Goal: Find specific page/section: Find specific page/section

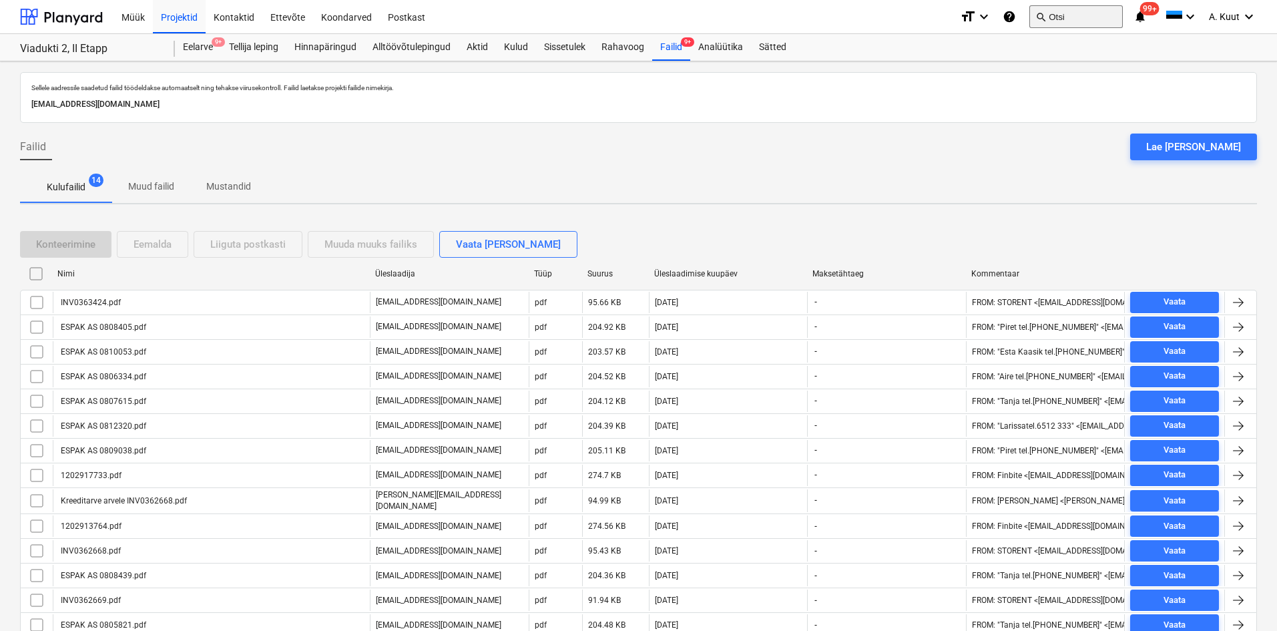
click at [1042, 15] on span "search" at bounding box center [1040, 16] width 11 height 11
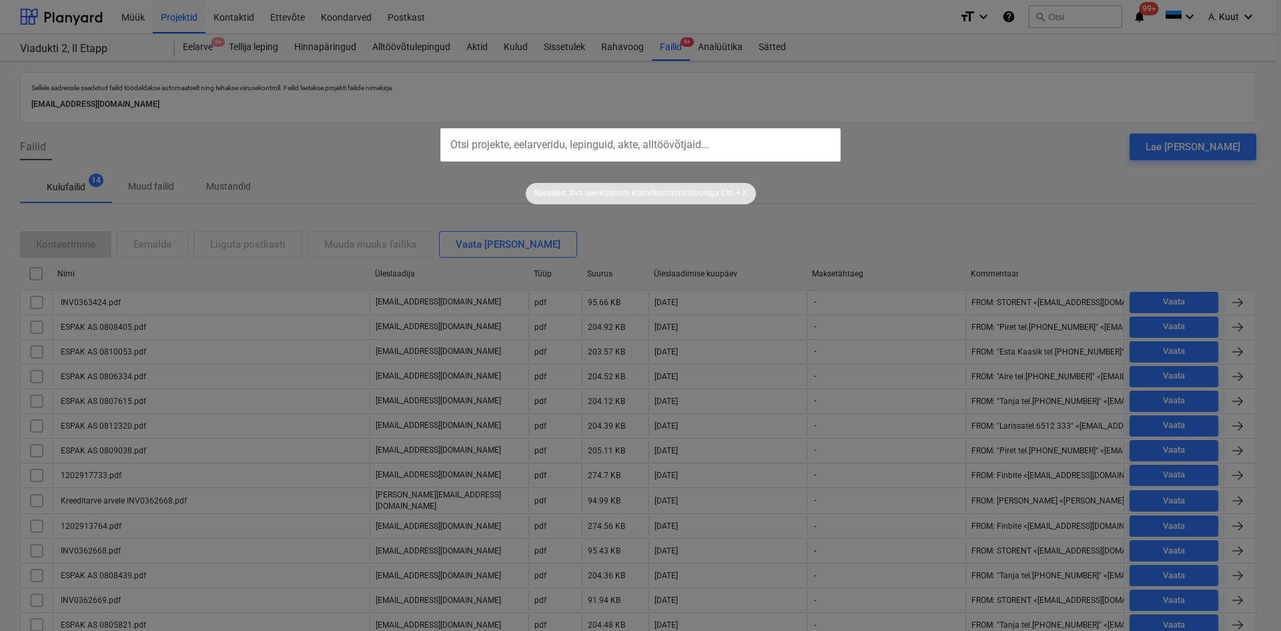
click at [466, 141] on input "text" at bounding box center [640, 144] width 400 height 33
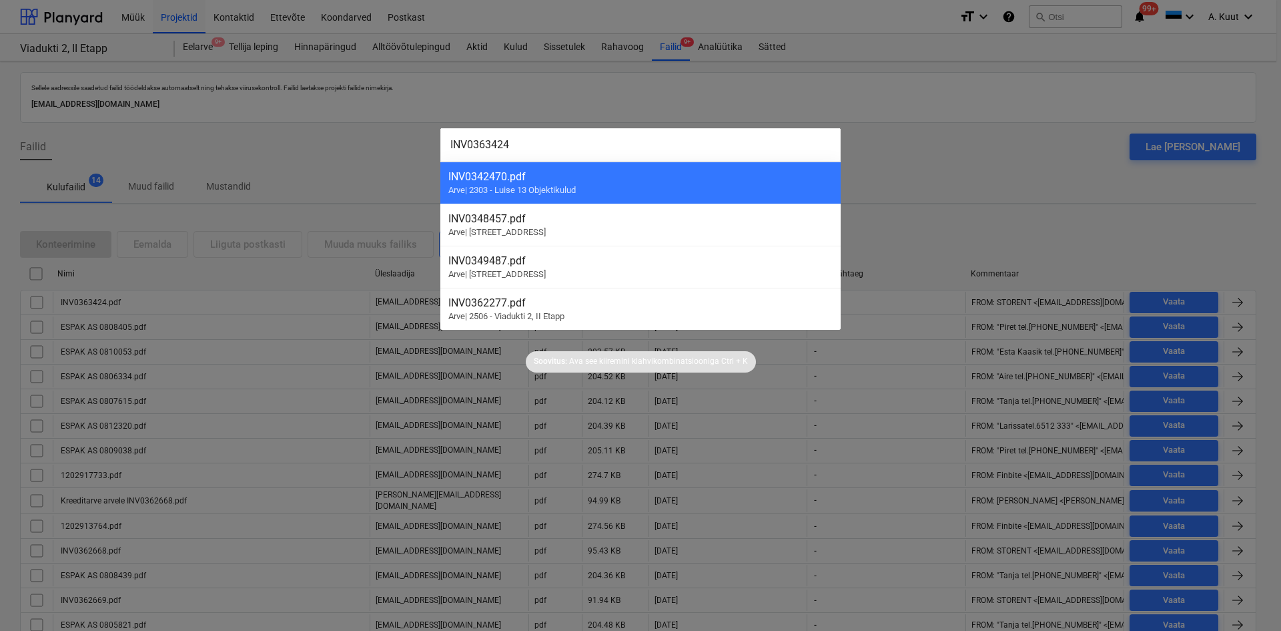
type input "INV0363424"
click at [1094, 18] on div at bounding box center [640, 315] width 1281 height 631
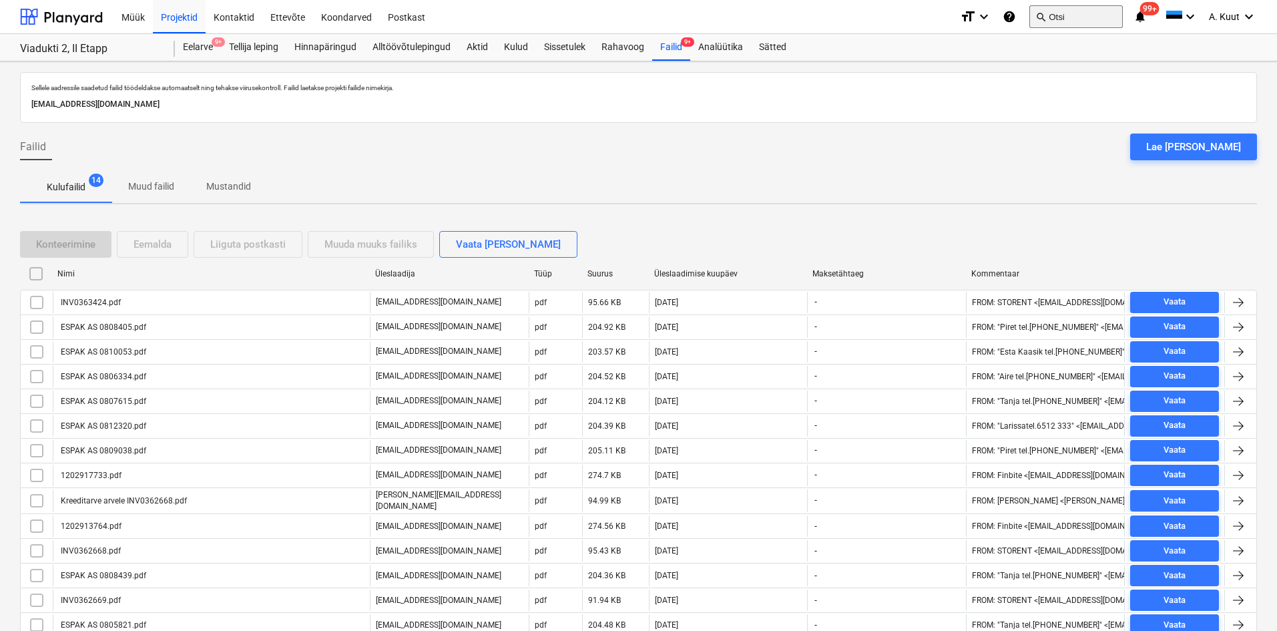
click at [1092, 20] on button "search Otsi" at bounding box center [1075, 16] width 93 height 23
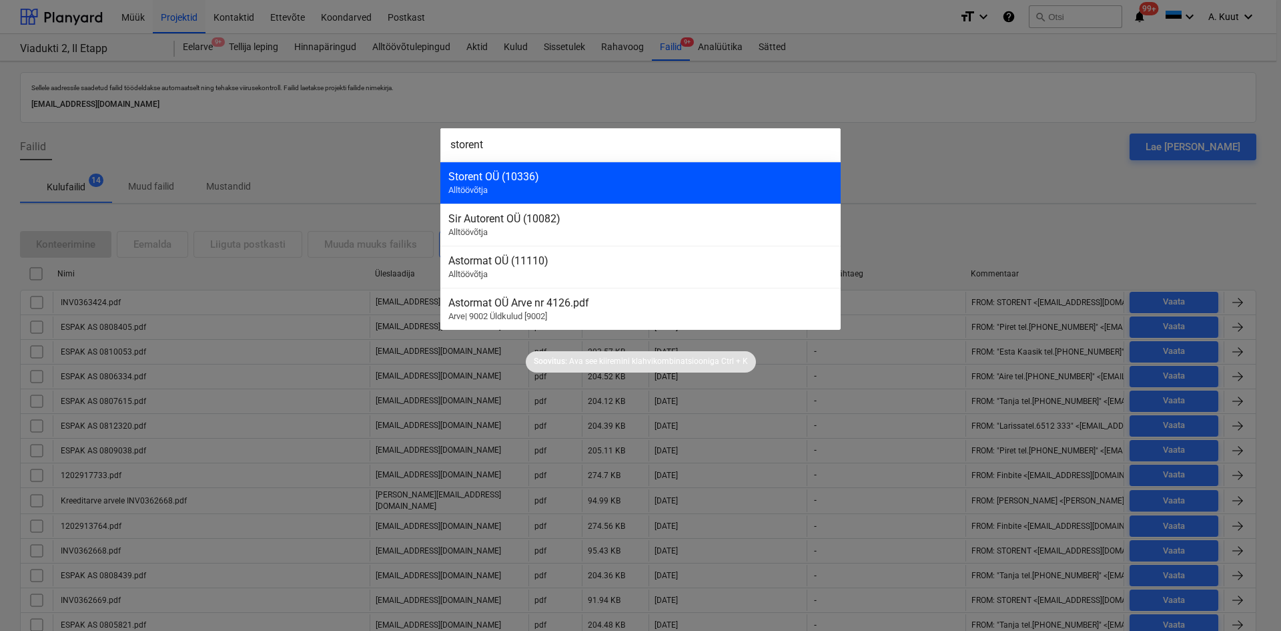
type input "storent"
click at [465, 180] on div "Storent OÜ (10336)" at bounding box center [640, 176] width 384 height 13
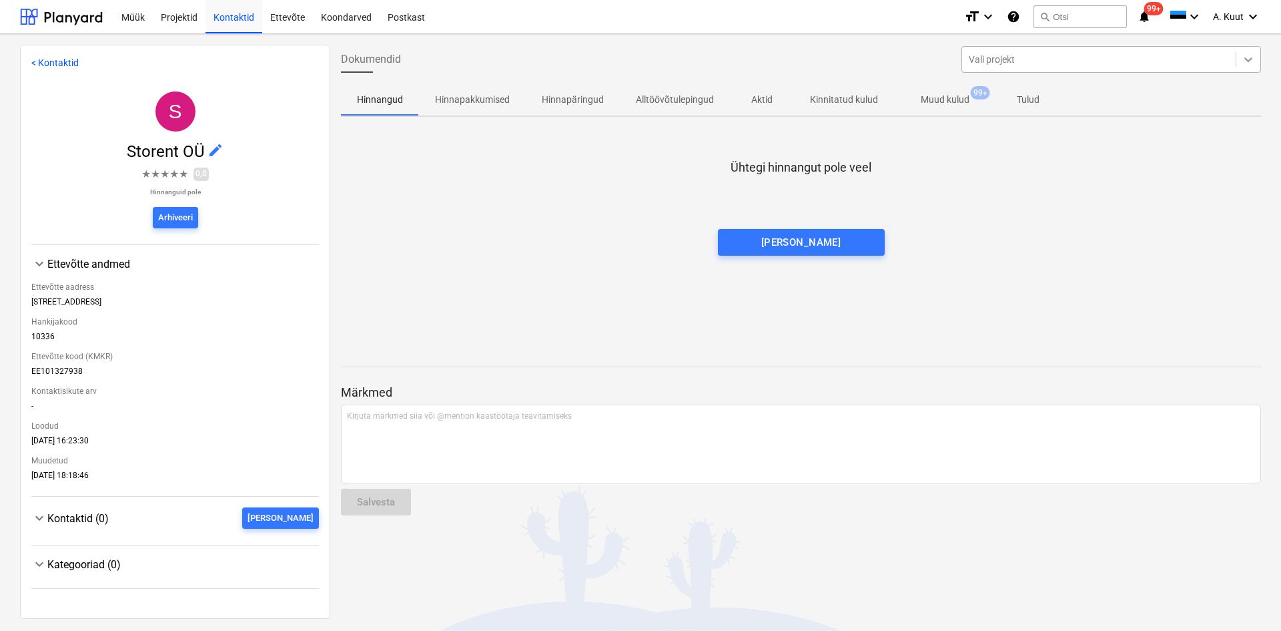
click at [1242, 57] on icon at bounding box center [1248, 59] width 13 height 13
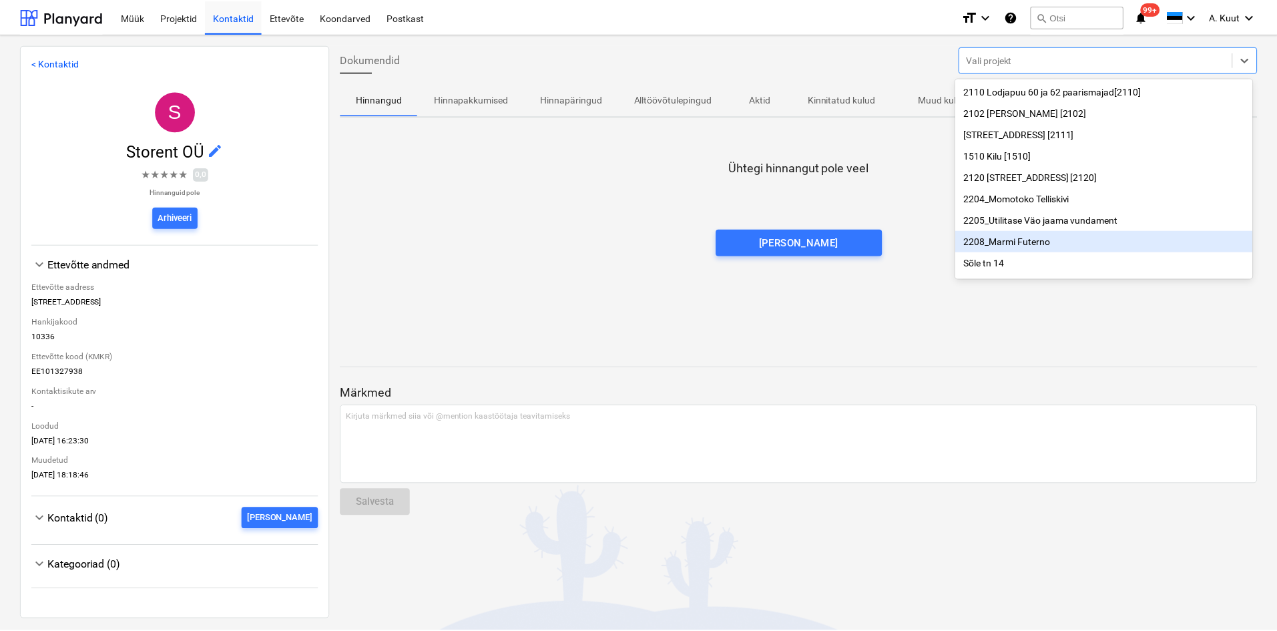
scroll to position [180, 0]
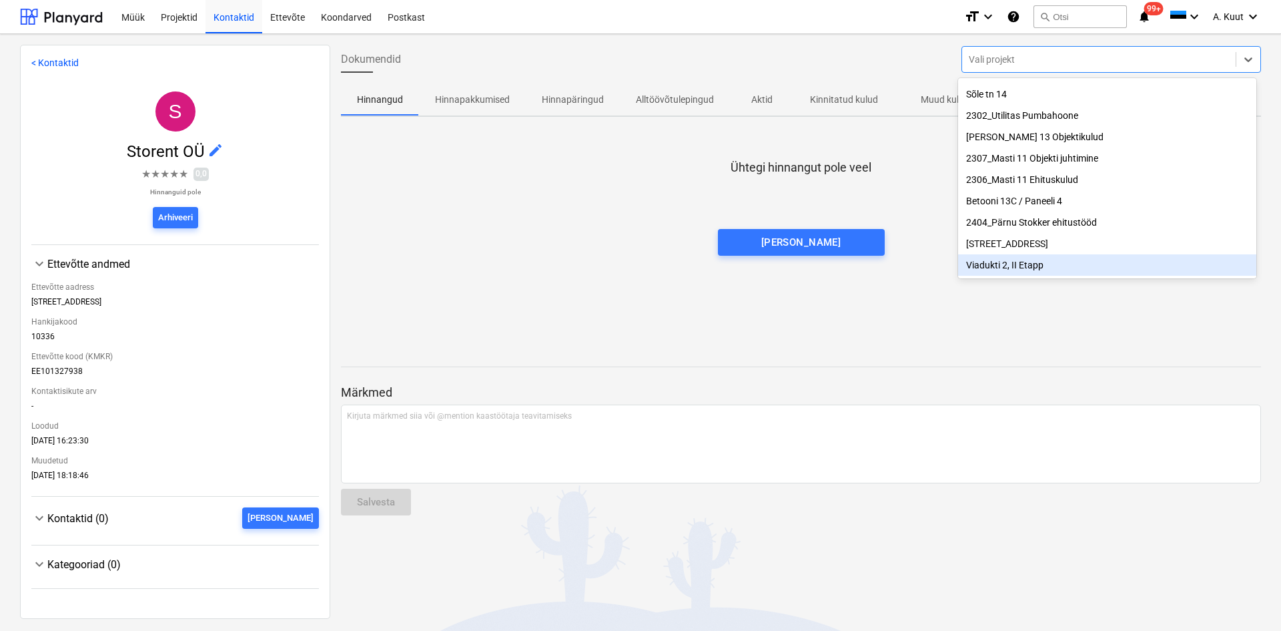
click at [999, 266] on div "Viadukti 2, II Etapp" at bounding box center [1107, 264] width 298 height 21
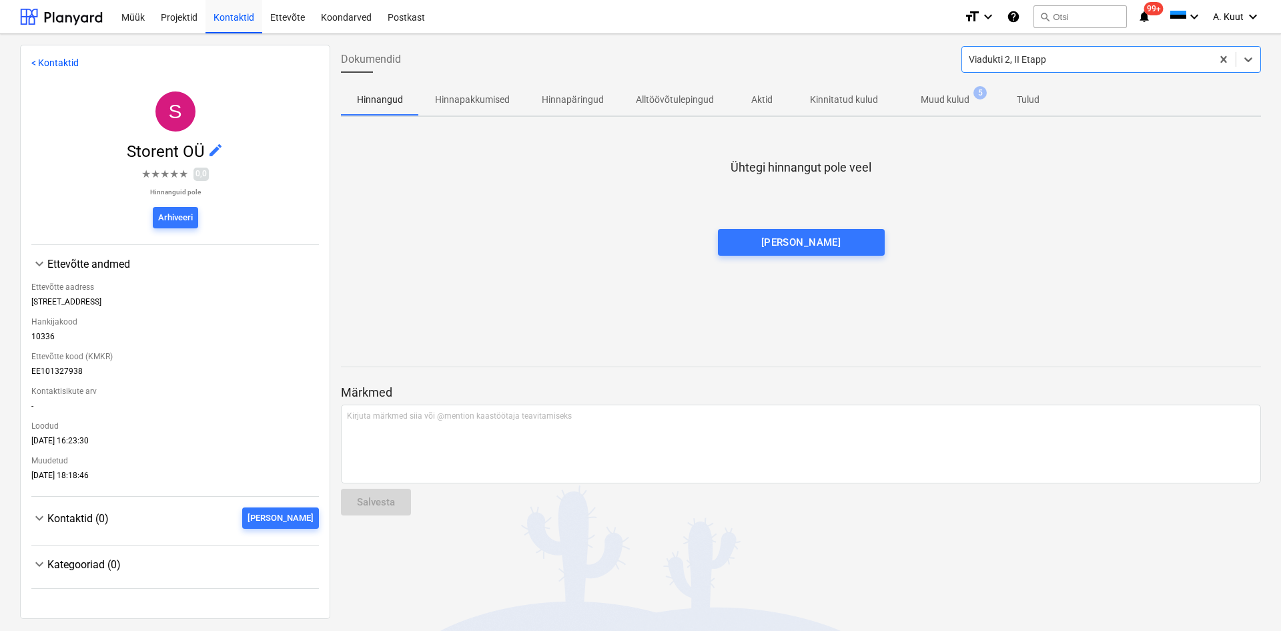
click at [934, 100] on p "Muud kulud" at bounding box center [945, 100] width 49 height 14
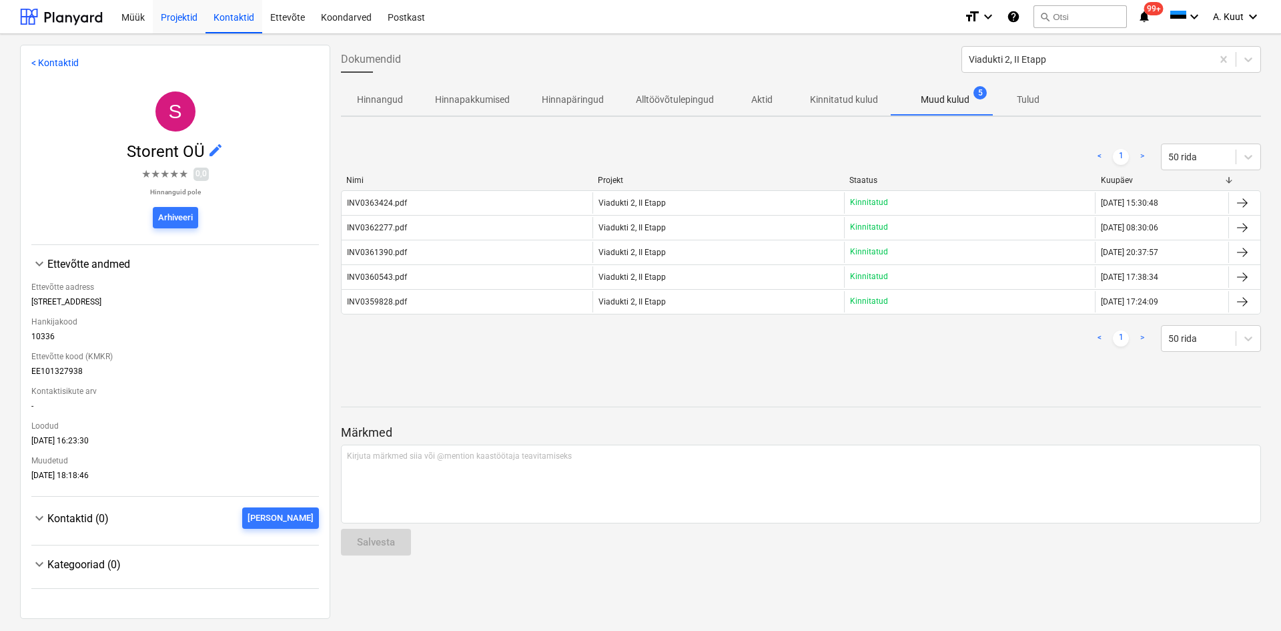
click at [175, 18] on div "Projektid" at bounding box center [179, 16] width 53 height 34
